Goal: Information Seeking & Learning: Learn about a topic

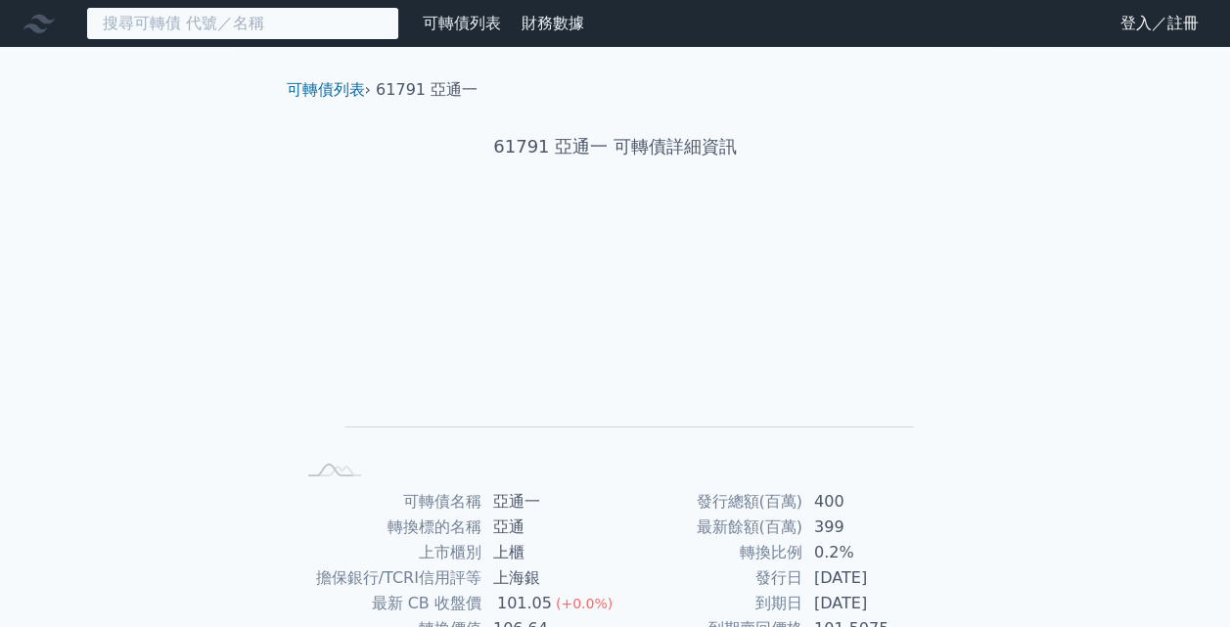
click at [374, 33] on input at bounding box center [242, 23] width 313 height 33
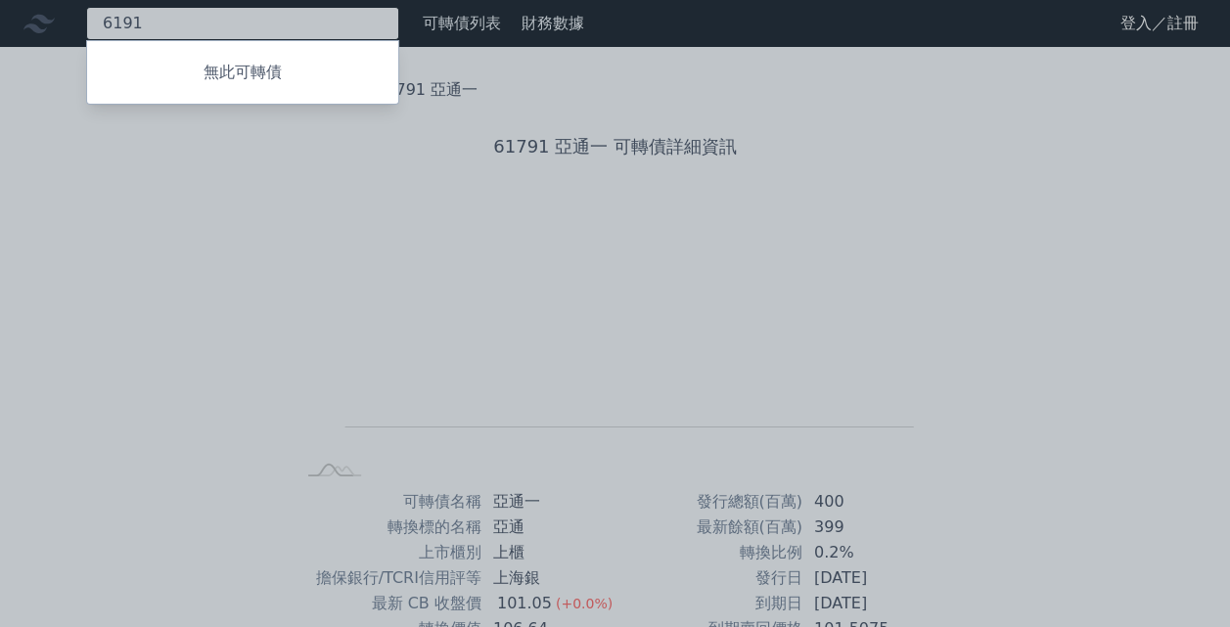
type input "6191"
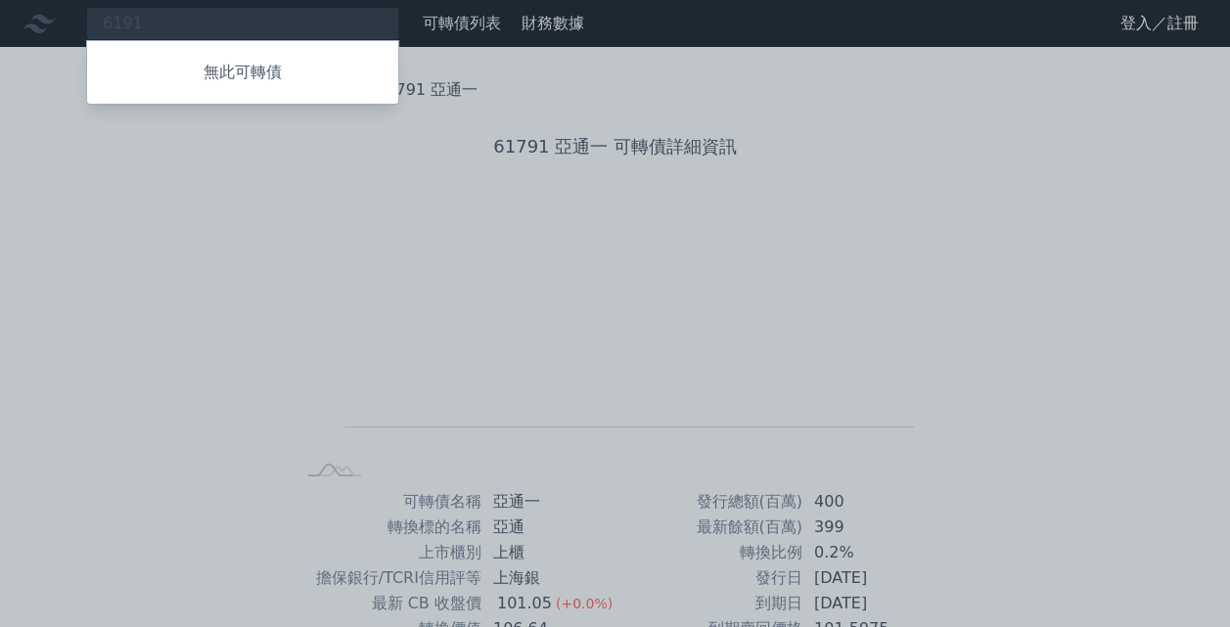
click at [362, 25] on div at bounding box center [615, 313] width 1230 height 627
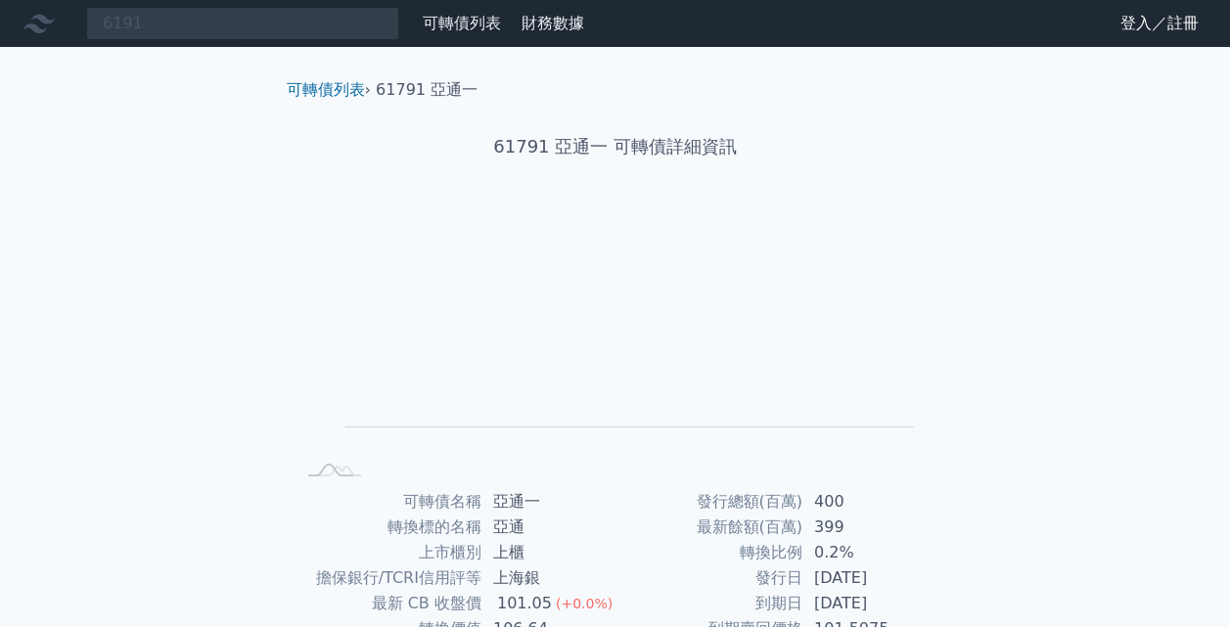
click at [485, 19] on link "可轉債列表" at bounding box center [462, 23] width 78 height 19
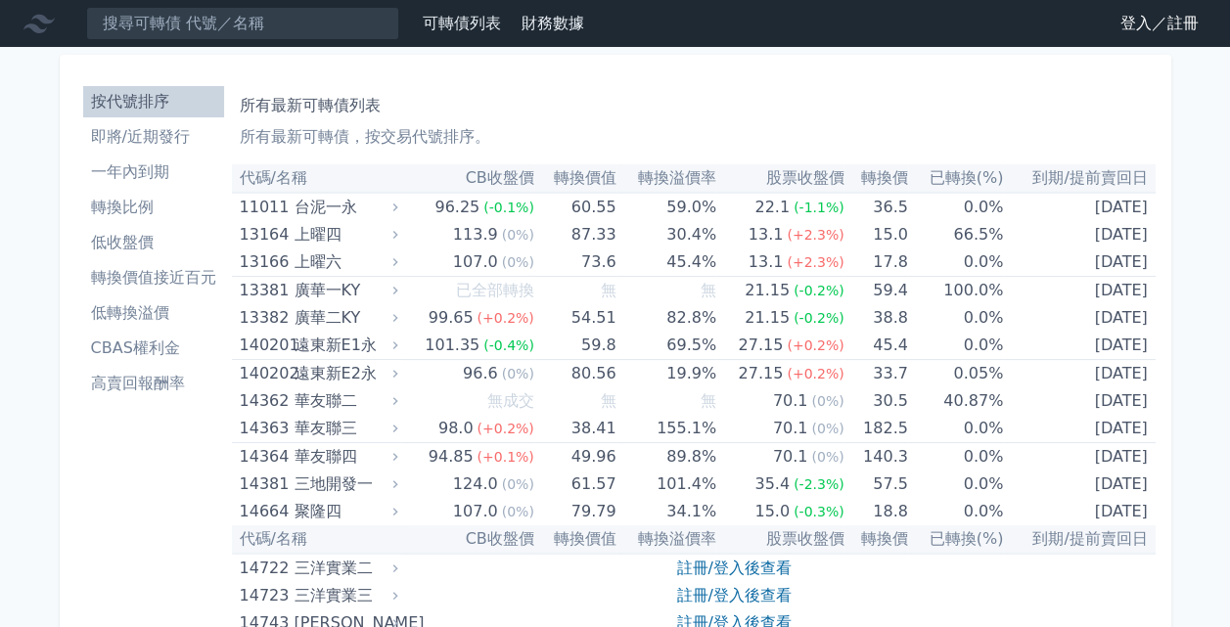
click at [174, 149] on link "即將/近期發行" at bounding box center [153, 136] width 141 height 31
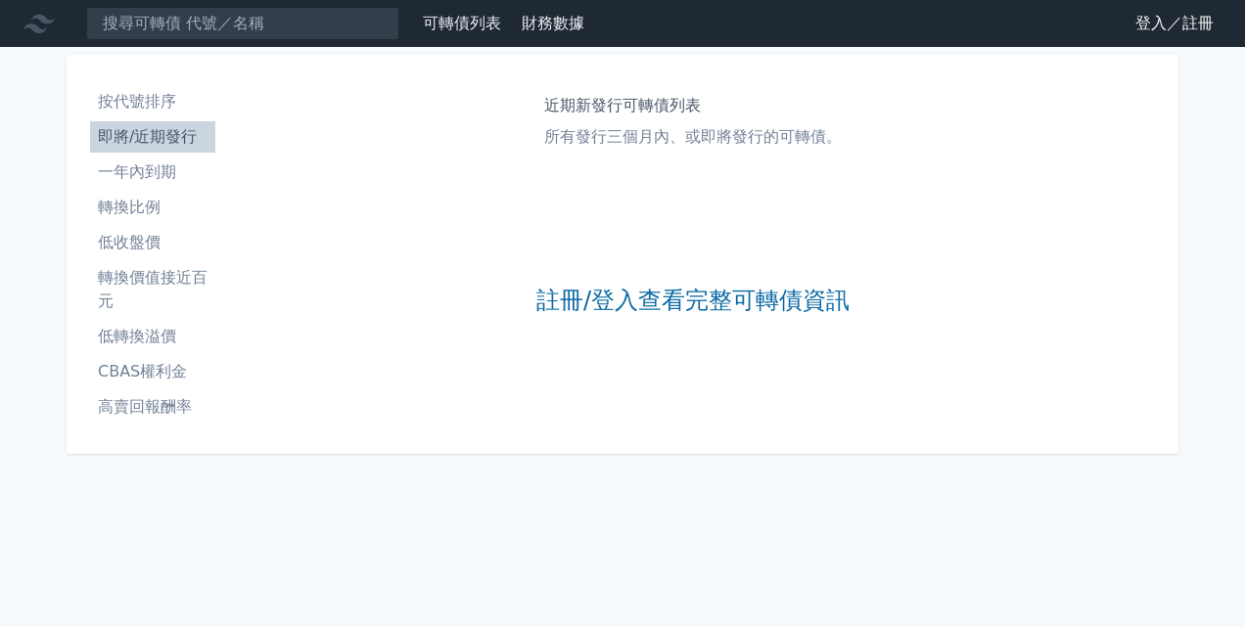
click at [174, 179] on li "一年內到期" at bounding box center [152, 172] width 125 height 23
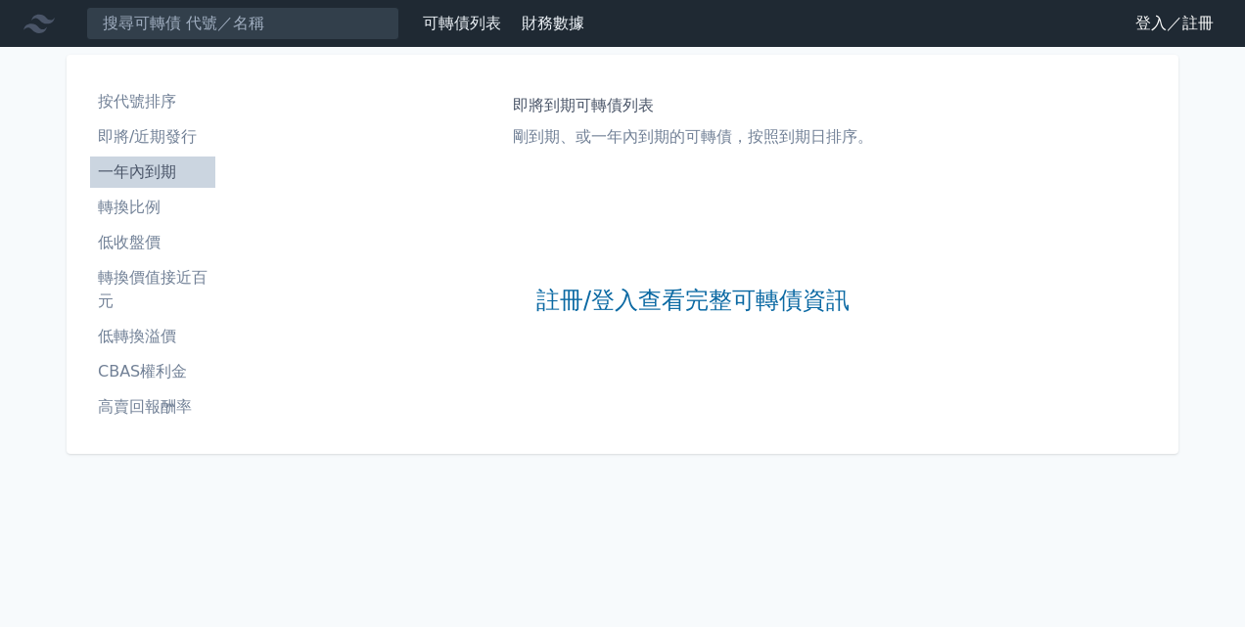
click at [1152, 29] on link "登入／註冊" at bounding box center [1175, 23] width 110 height 31
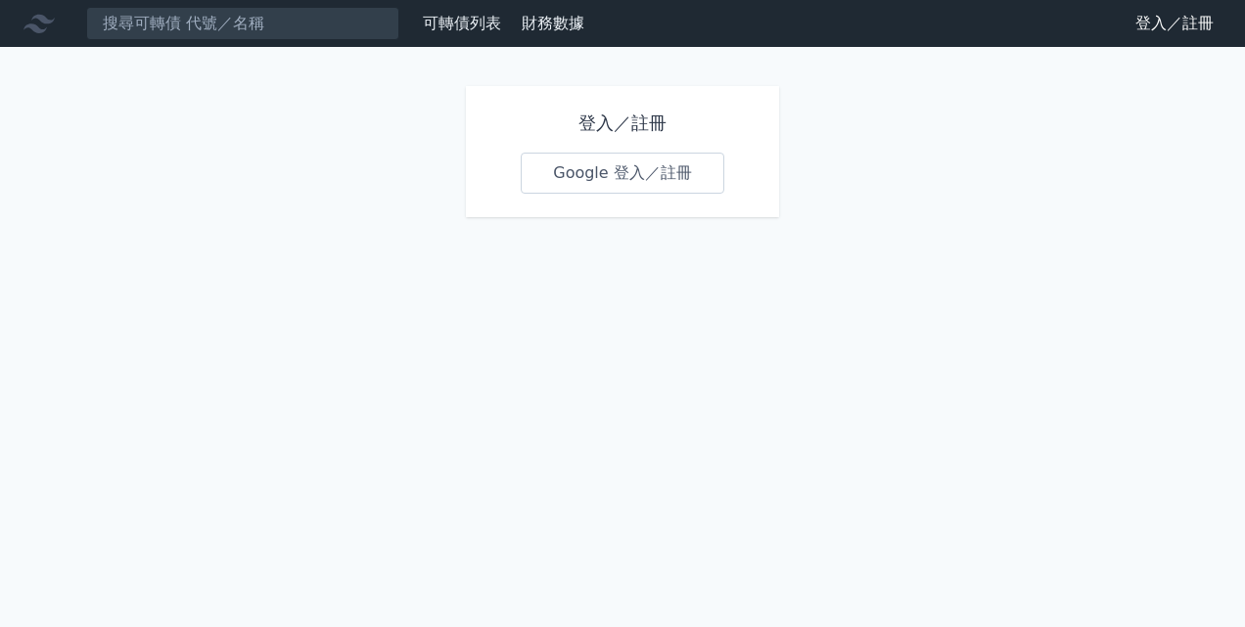
click at [660, 164] on link "Google 登入／註冊" at bounding box center [623, 173] width 204 height 41
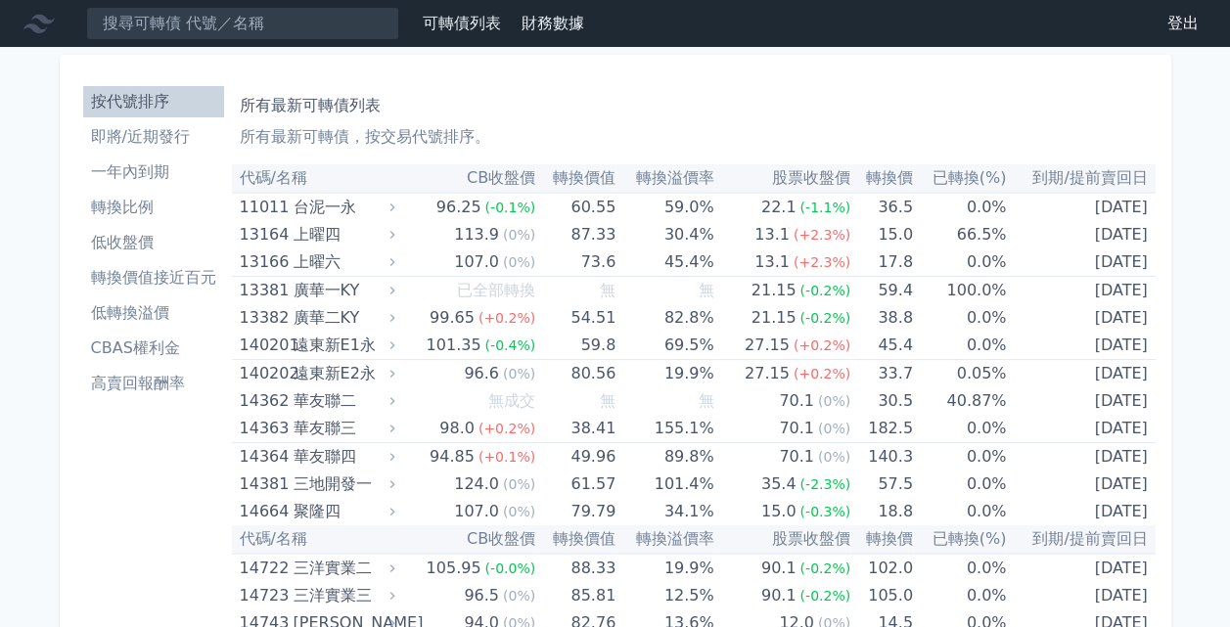
click at [153, 176] on li "一年內到期" at bounding box center [153, 172] width 141 height 23
